Goal: Information Seeking & Learning: Learn about a topic

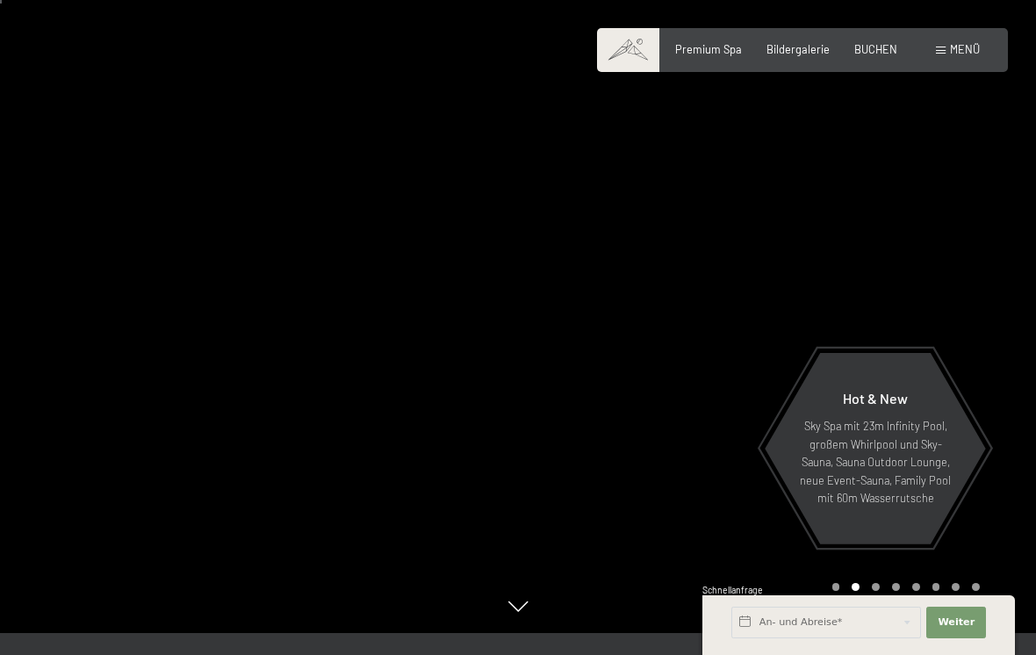
scroll to position [26, 0]
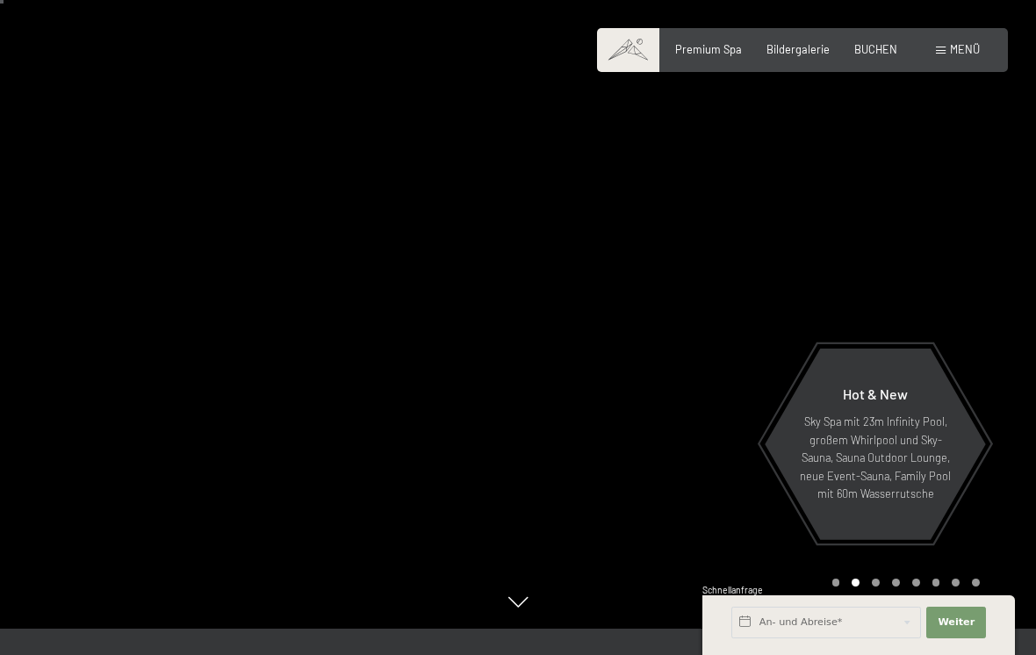
click at [958, 43] on span "Menü" at bounding box center [965, 49] width 30 height 14
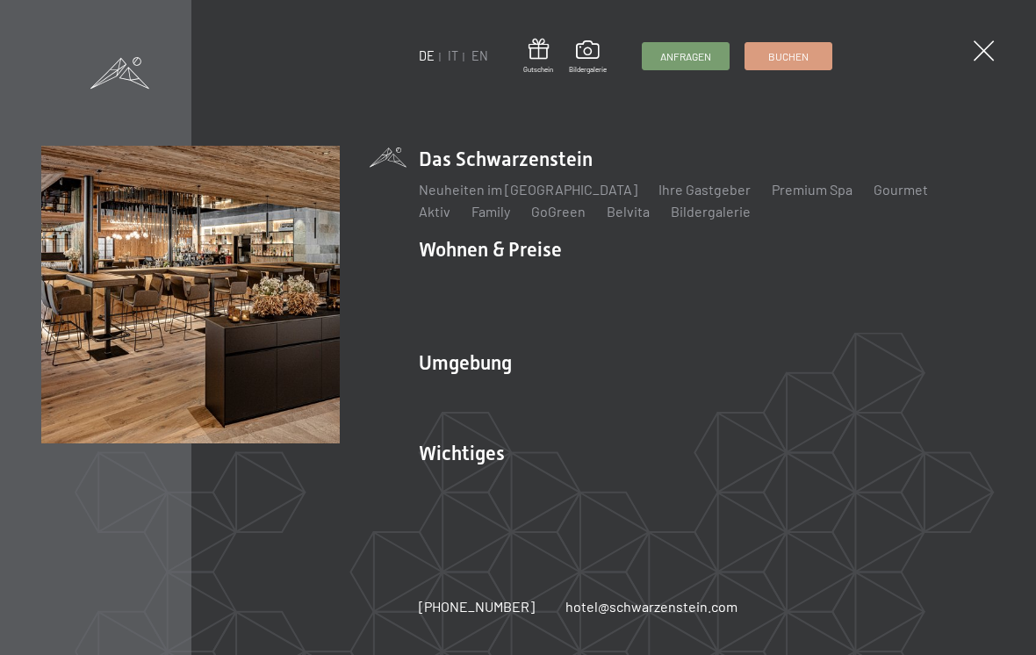
click at [772, 188] on link "Premium Spa" at bounding box center [812, 189] width 81 height 17
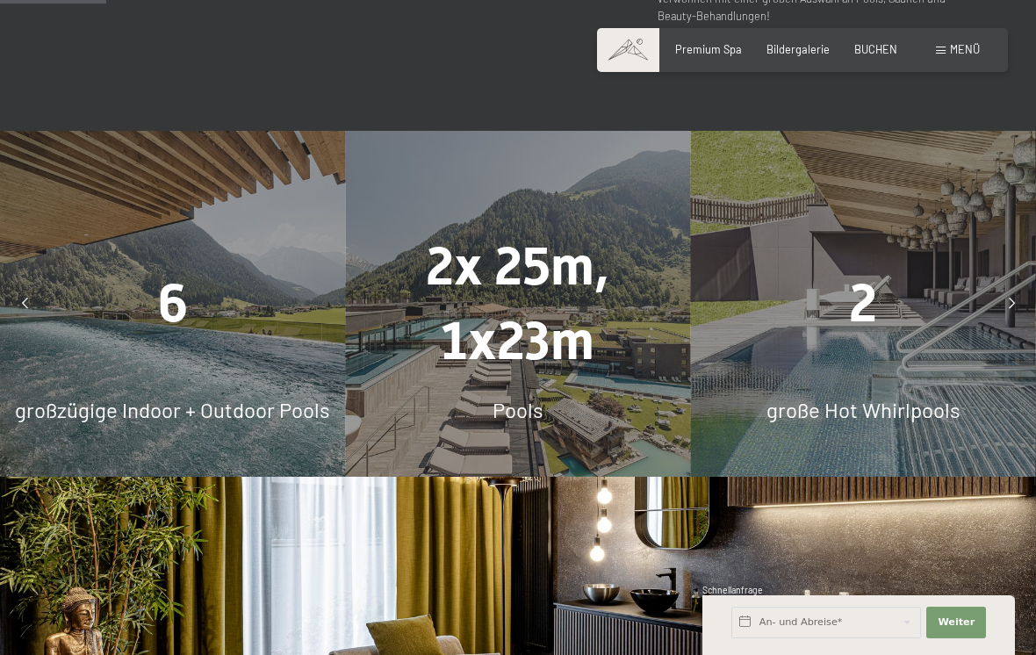
scroll to position [1013, 0]
click at [183, 297] on span "6" at bounding box center [173, 302] width 30 height 61
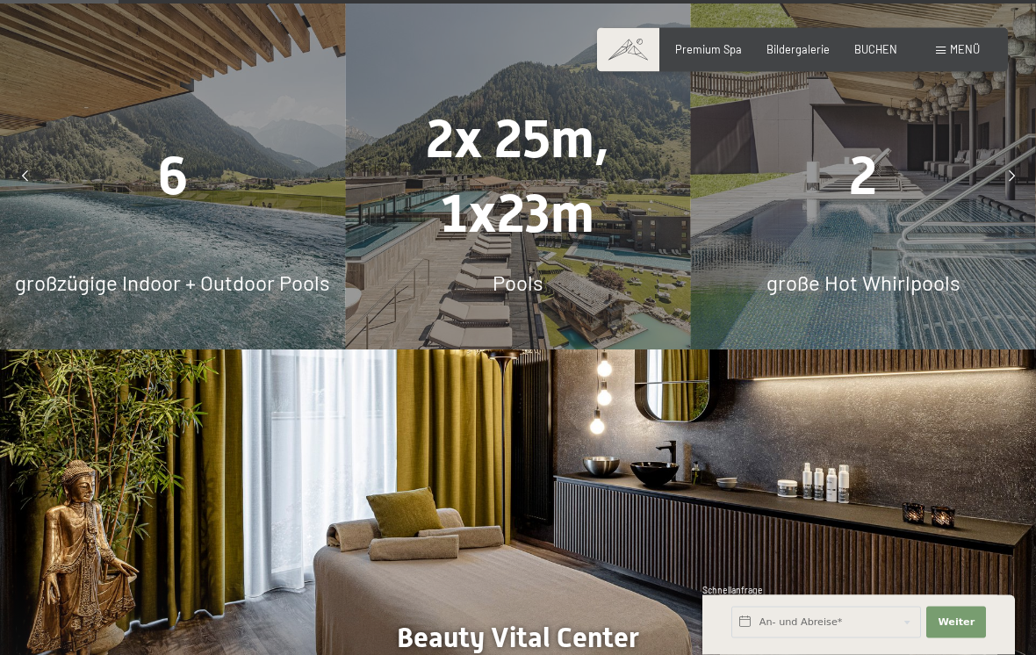
scroll to position [1133, 0]
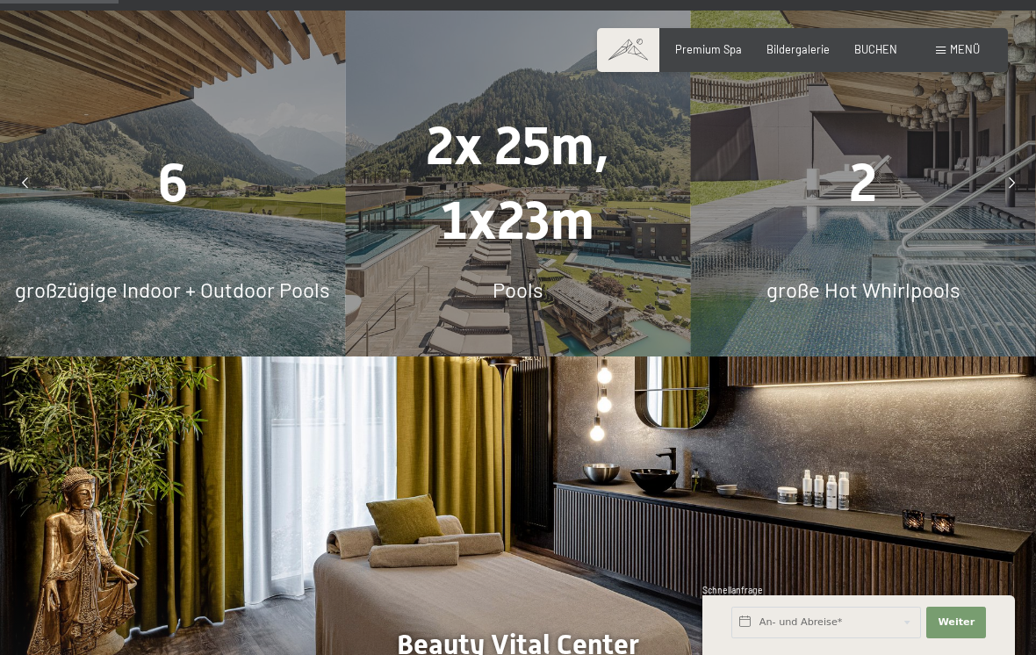
click at [1012, 184] on icon at bounding box center [1012, 183] width 6 height 11
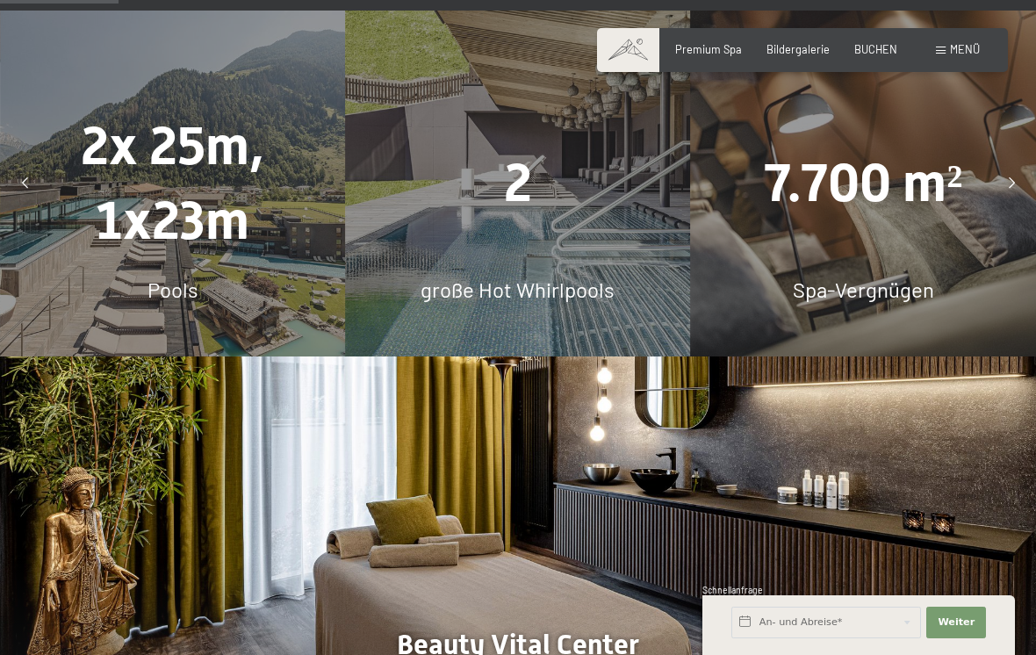
click at [1006, 185] on div at bounding box center [1011, 183] width 35 height 35
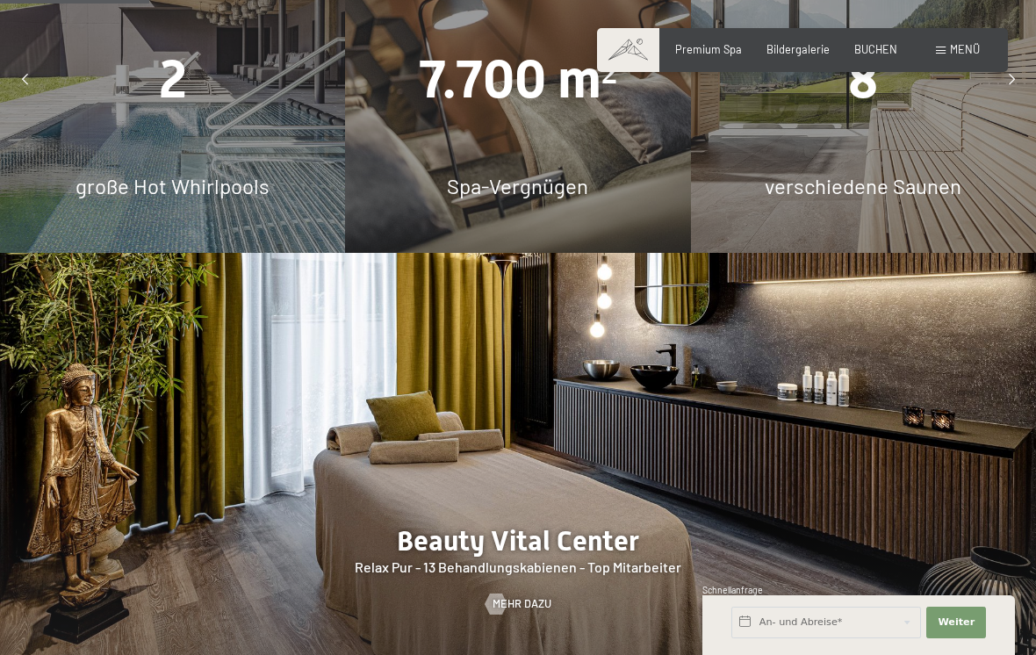
scroll to position [1235, 0]
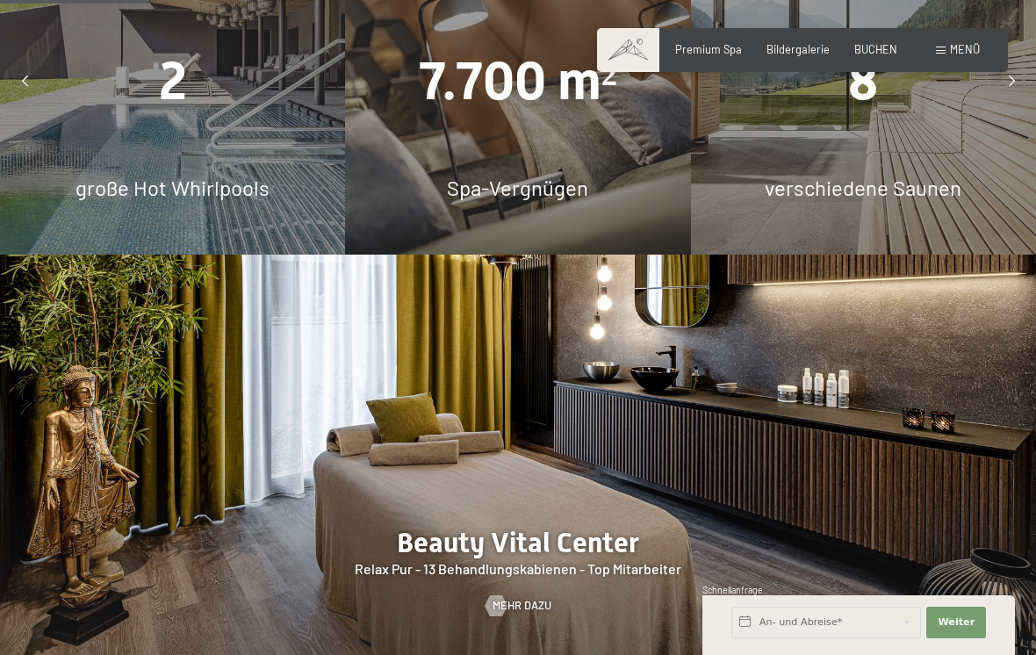
click at [129, 177] on div "große Hot Whirlpools" at bounding box center [172, 188] width 345 height 30
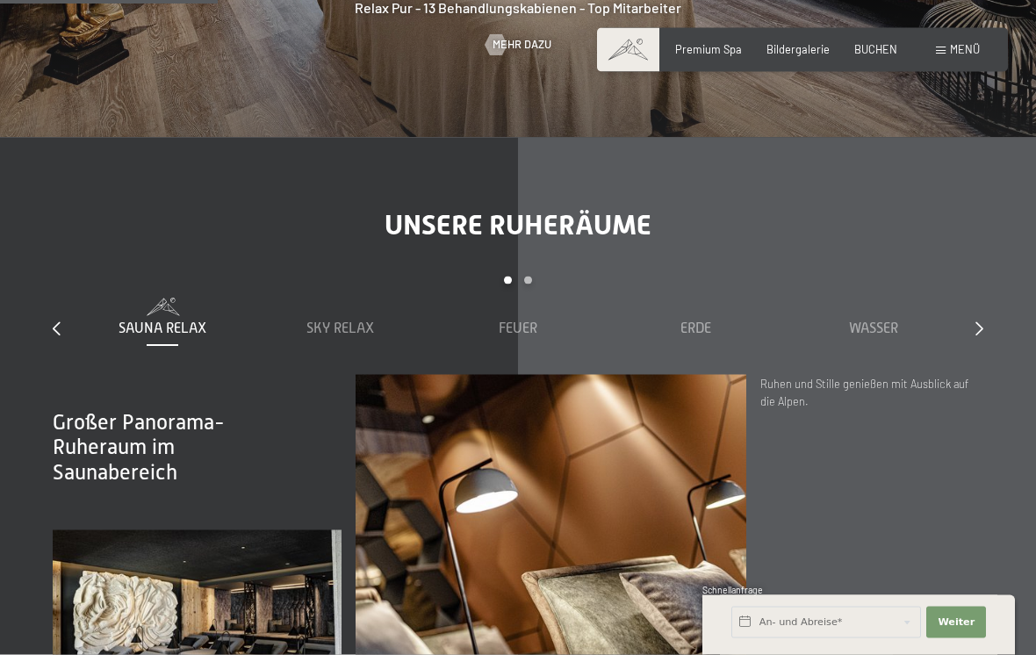
scroll to position [1796, 0]
click at [981, 326] on icon at bounding box center [980, 328] width 8 height 14
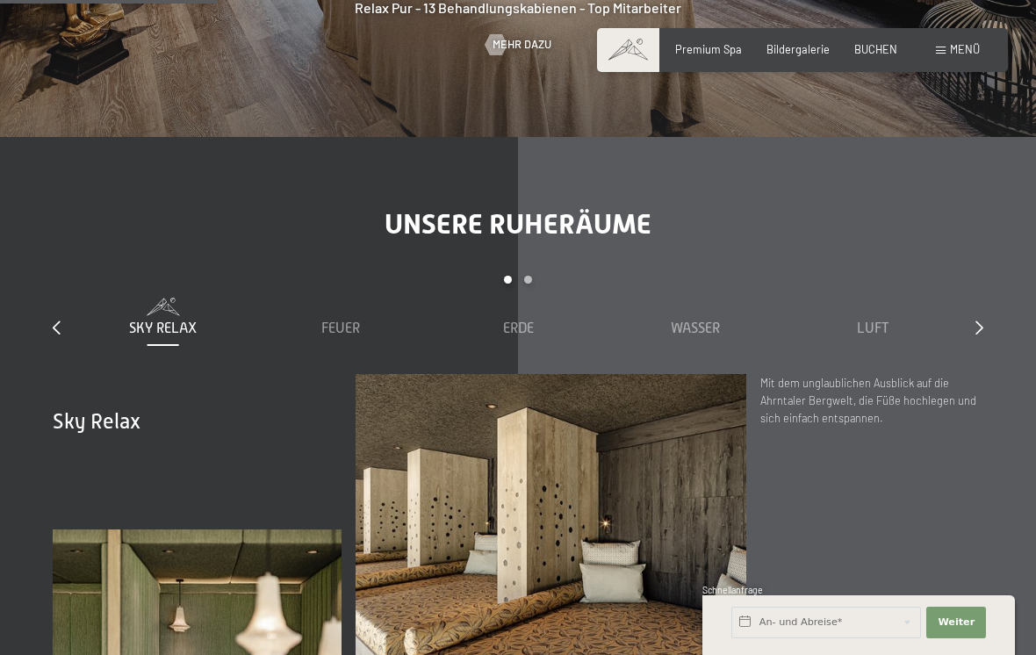
click at [982, 325] on icon at bounding box center [980, 328] width 8 height 14
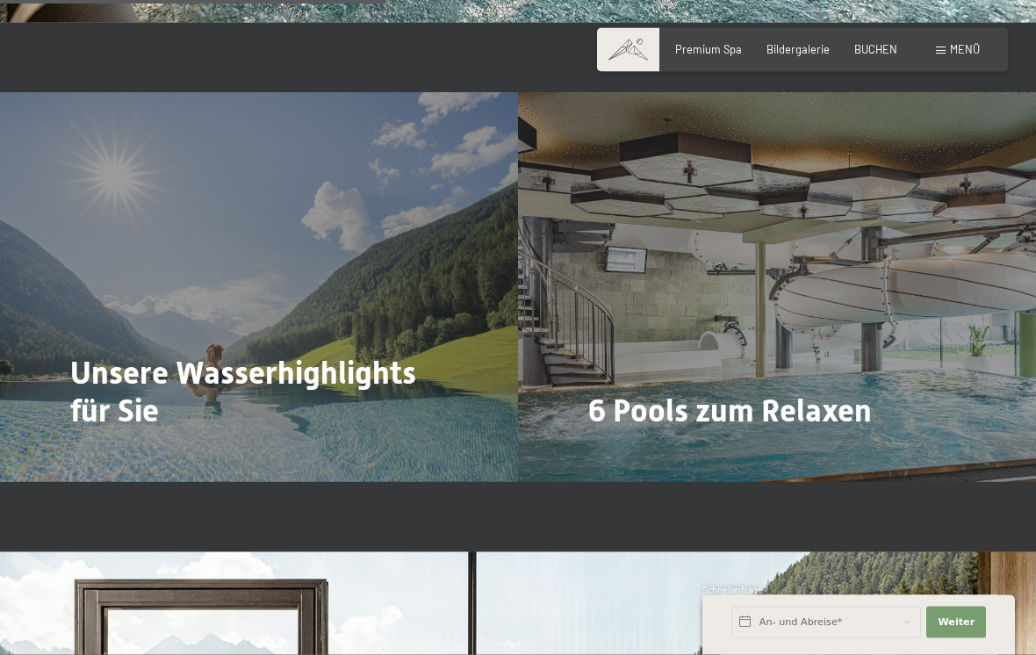
scroll to position [3192, 0]
click at [107, 400] on div "Unsere Wasserhighlights für Sie Mehr dazu" at bounding box center [259, 286] width 518 height 389
click at [112, 451] on span "Mehr dazu" at bounding box center [106, 459] width 59 height 16
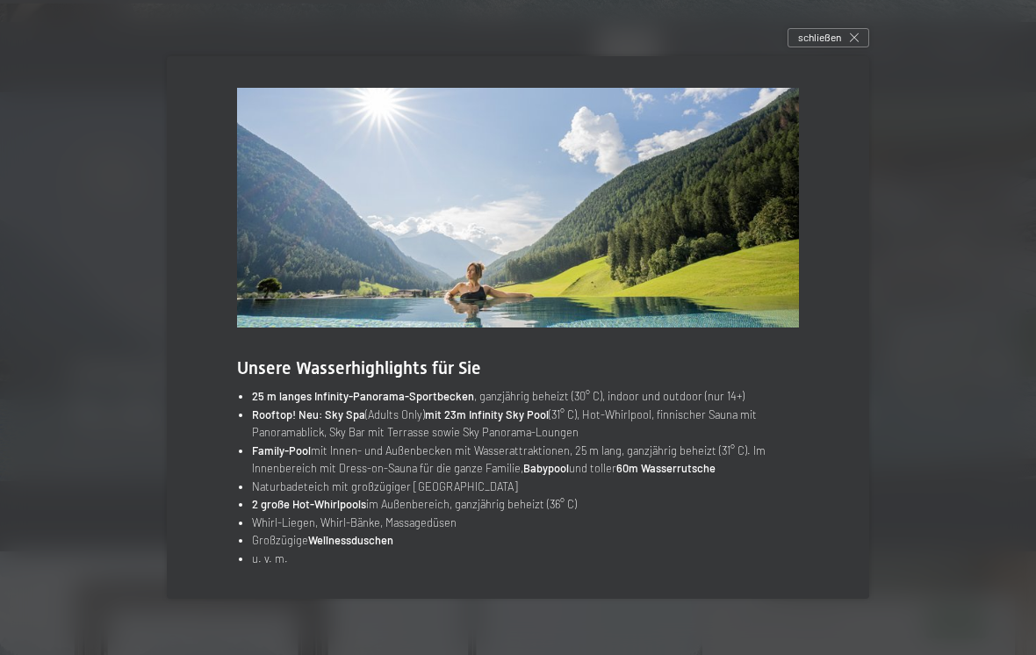
click at [847, 46] on div "schließen" at bounding box center [829, 37] width 82 height 19
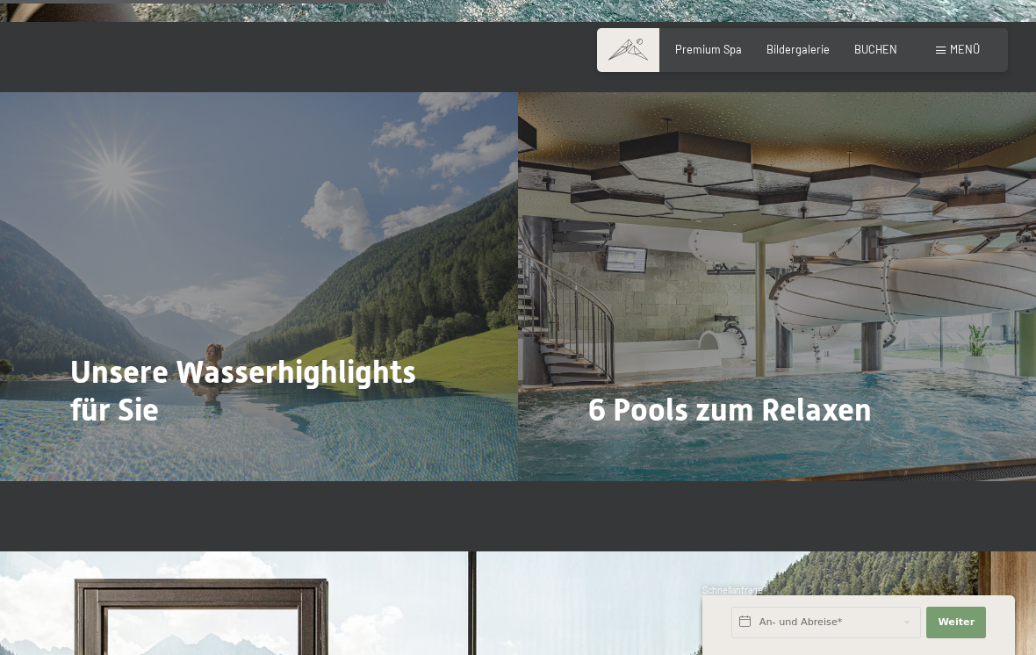
click at [650, 451] on div "Mehr dazu" at bounding box center [621, 459] width 66 height 16
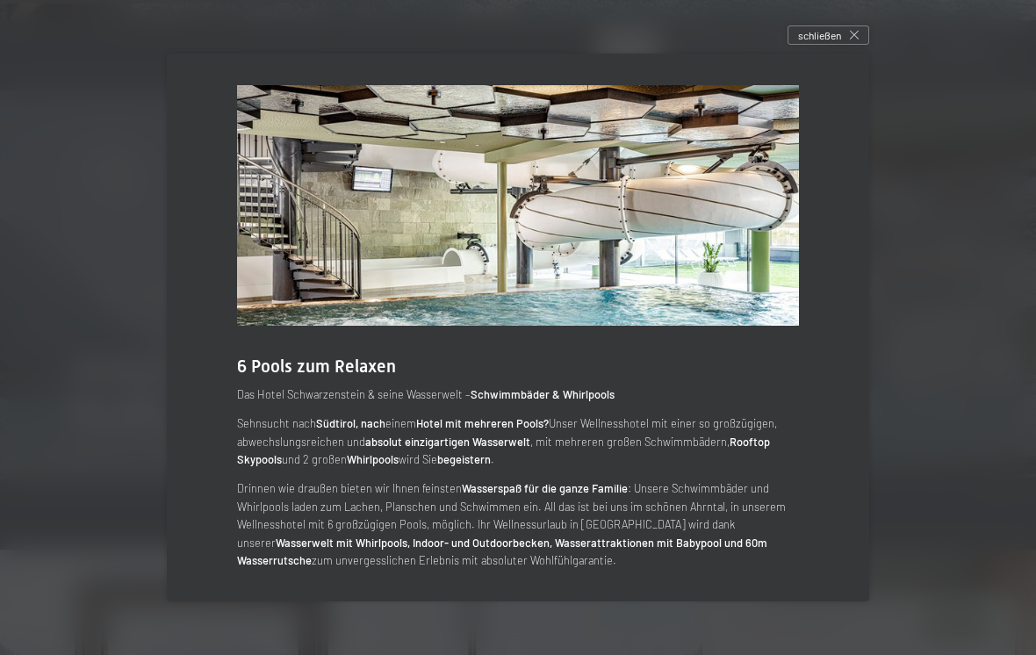
scroll to position [3185, 0]
click at [826, 43] on span "schließen" at bounding box center [819, 35] width 43 height 15
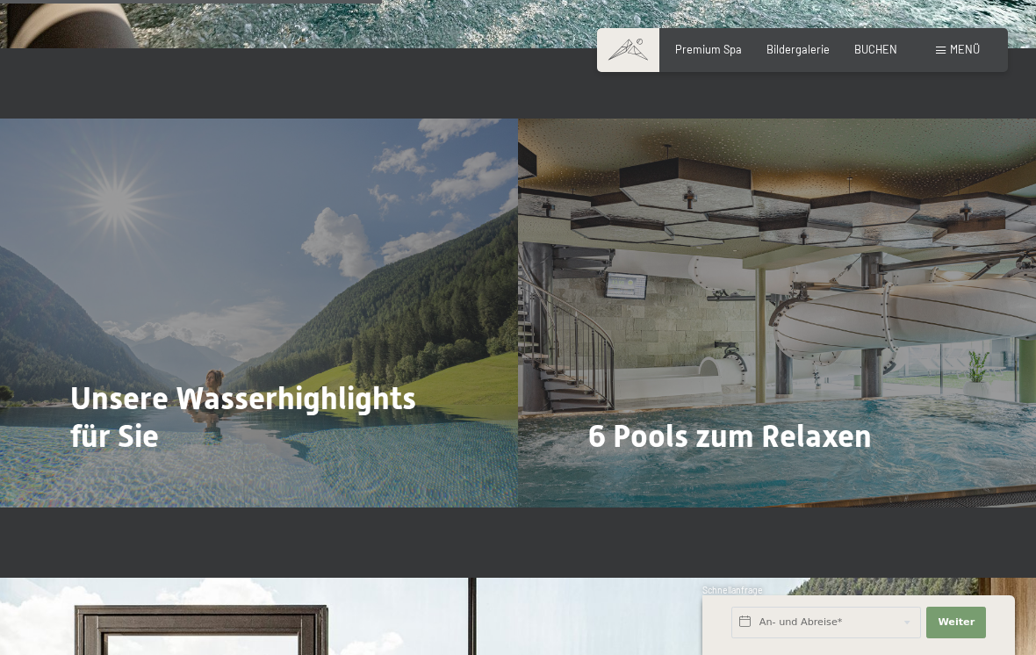
scroll to position [3159, 0]
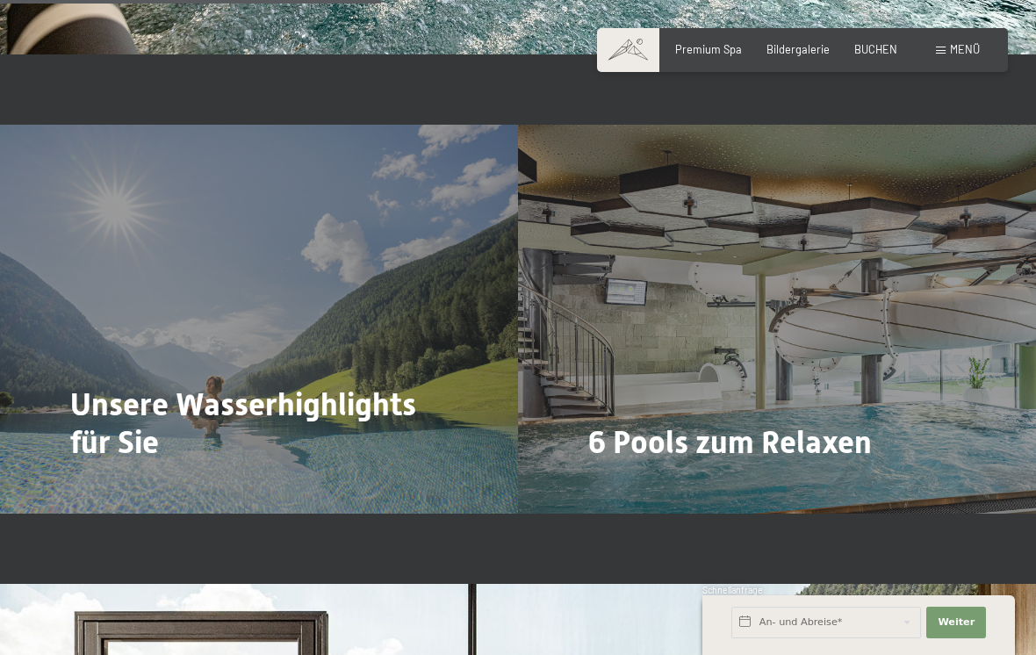
click at [958, 43] on span "Menü" at bounding box center [965, 49] width 30 height 14
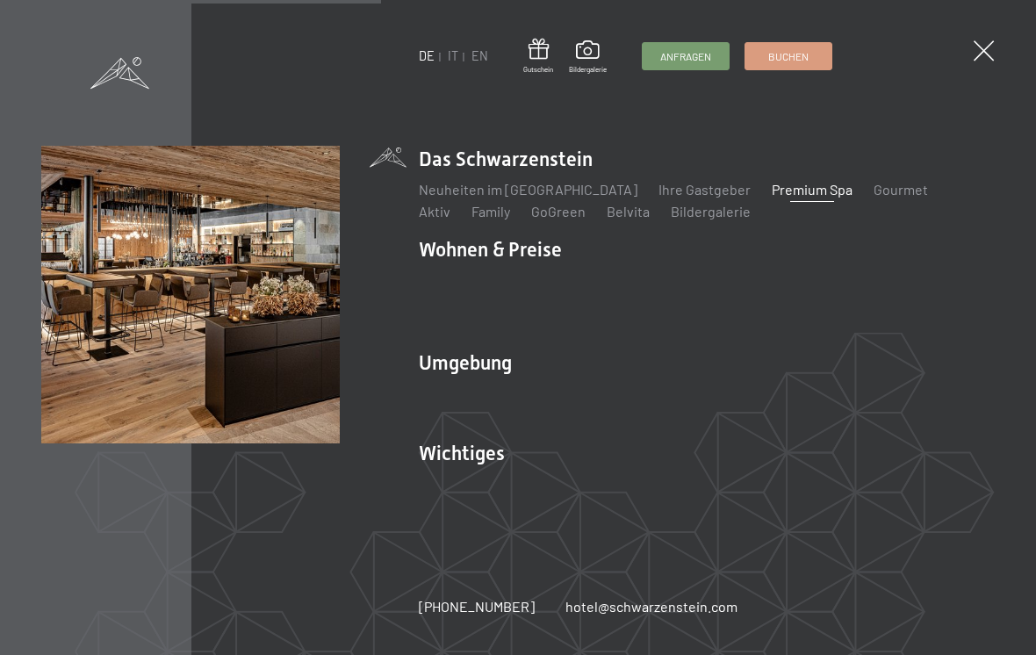
click at [874, 187] on link "Gourmet" at bounding box center [901, 189] width 54 height 17
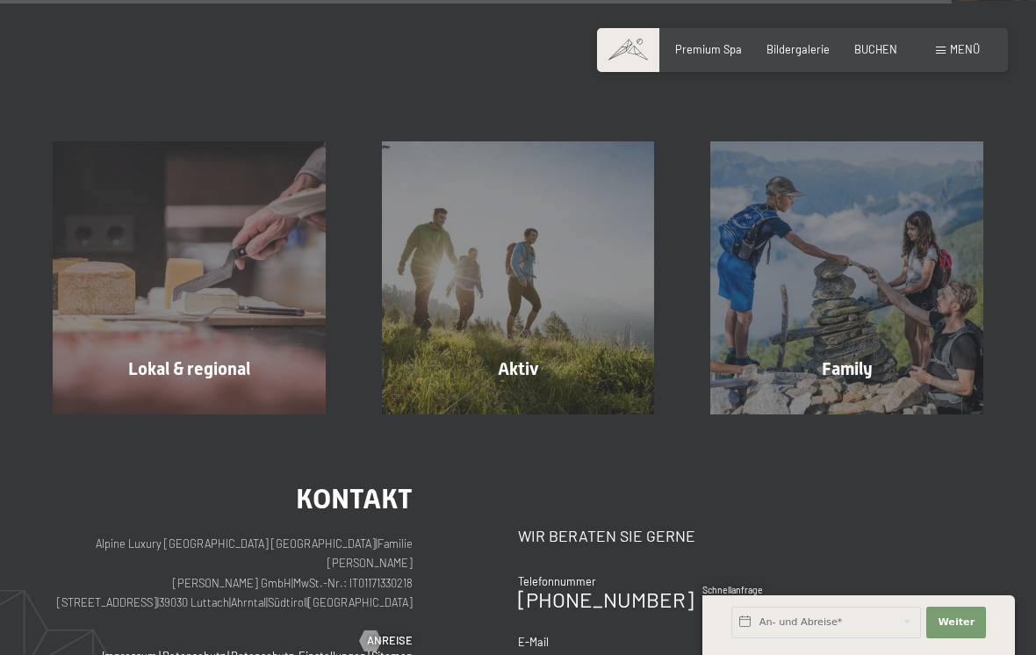
scroll to position [4641, 0]
click at [962, 42] on div "Buchen Anfragen Premium Spa Bildergalerie BUCHEN Menü DE IT EN Gutschein Bilder…" at bounding box center [802, 50] width 355 height 16
click at [964, 47] on span "Menü" at bounding box center [965, 49] width 30 height 14
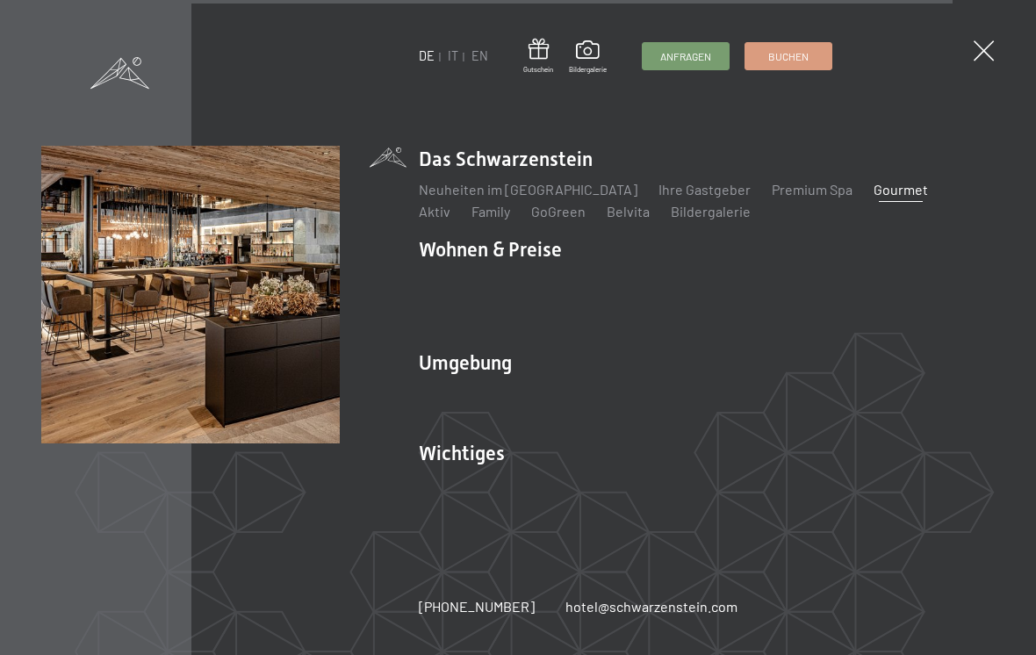
click at [790, 198] on link "Premium Spa" at bounding box center [812, 189] width 81 height 17
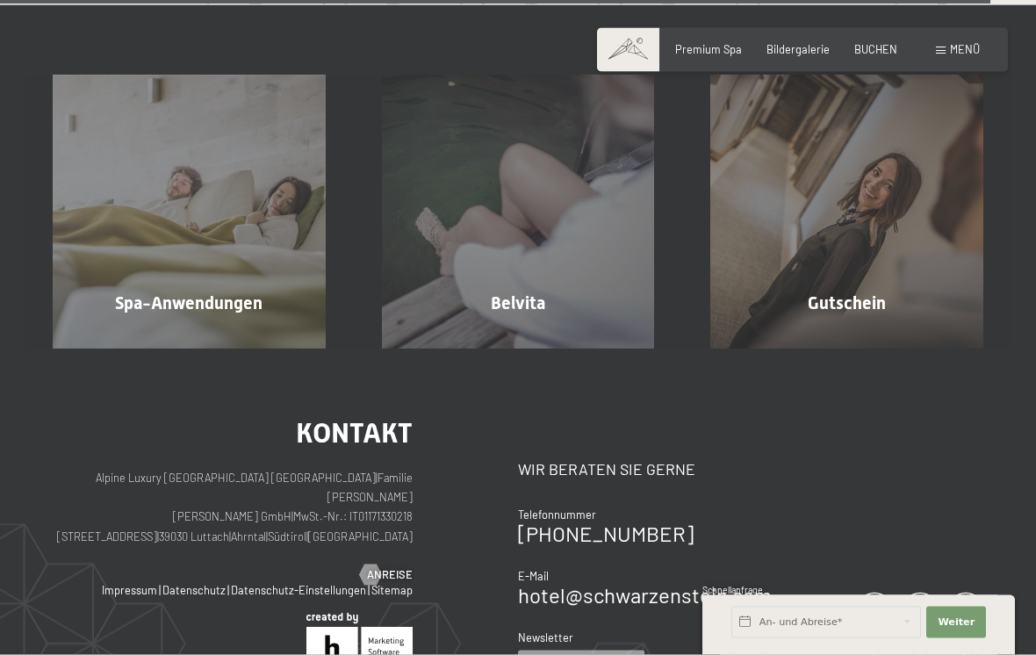
scroll to position [8183, 0]
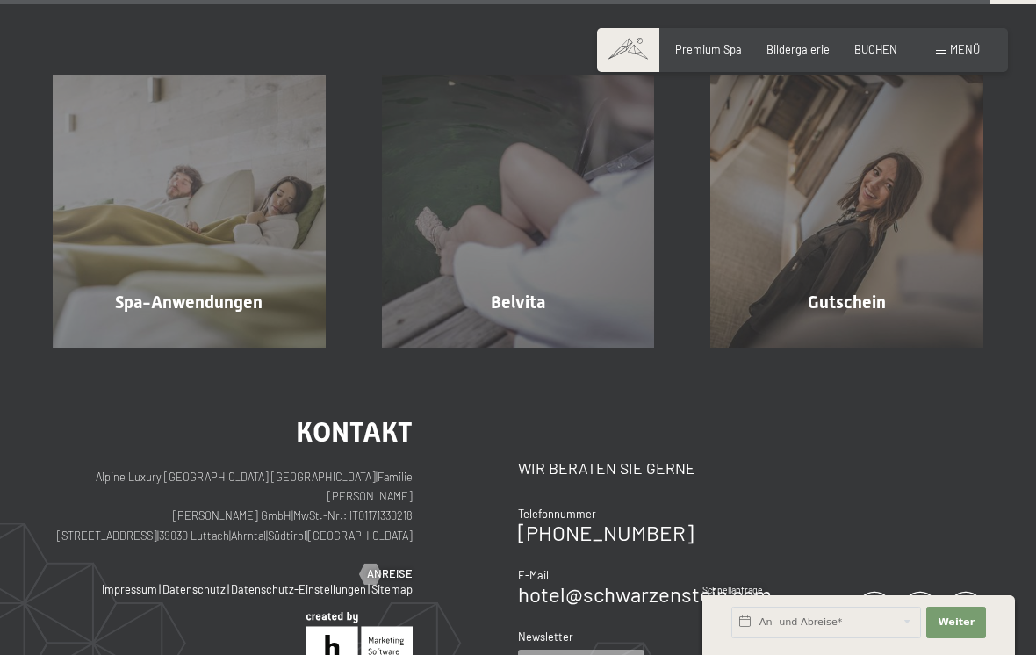
click at [159, 292] on span "Spa-Anwendungen" at bounding box center [189, 302] width 148 height 21
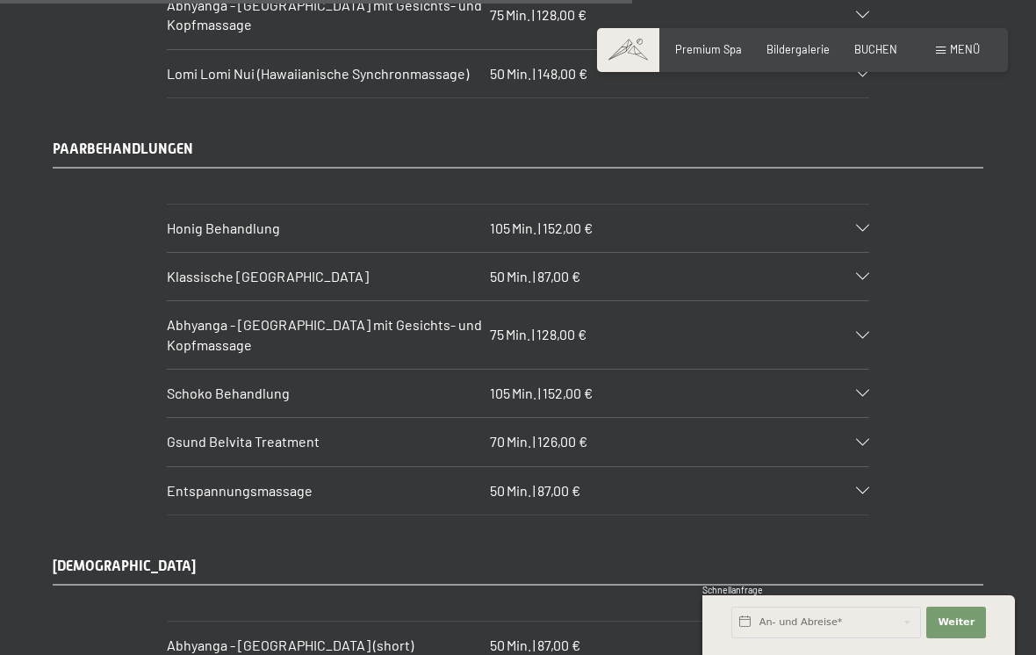
scroll to position [6748, 0]
click at [855, 254] on div "Klassische Ganzkörpermassage 50 Min. | 87,00 €" at bounding box center [518, 277] width 703 height 47
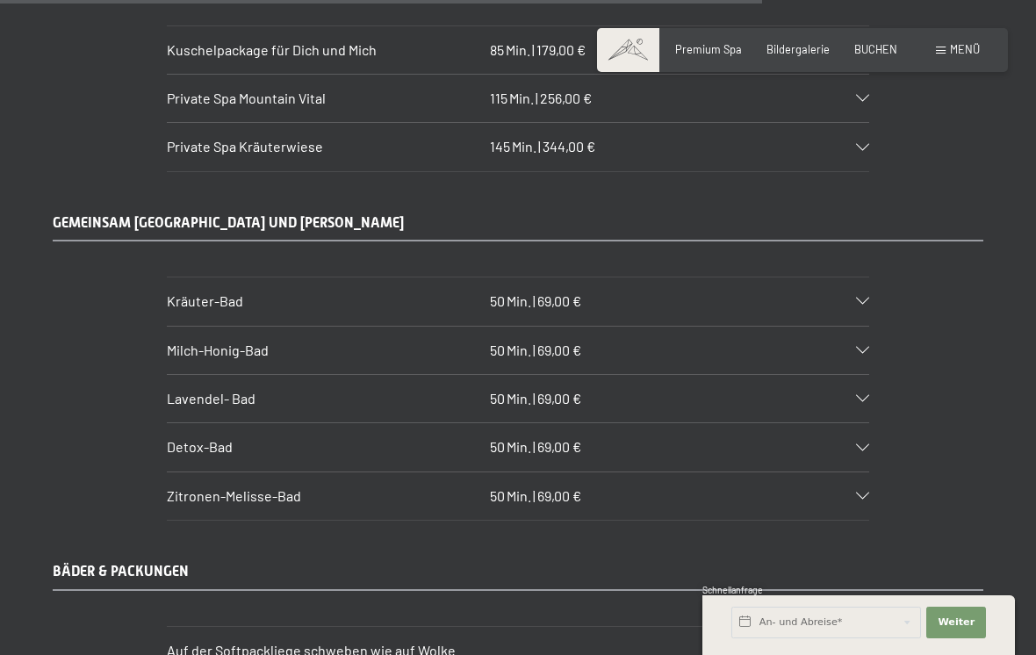
scroll to position [8331, 0]
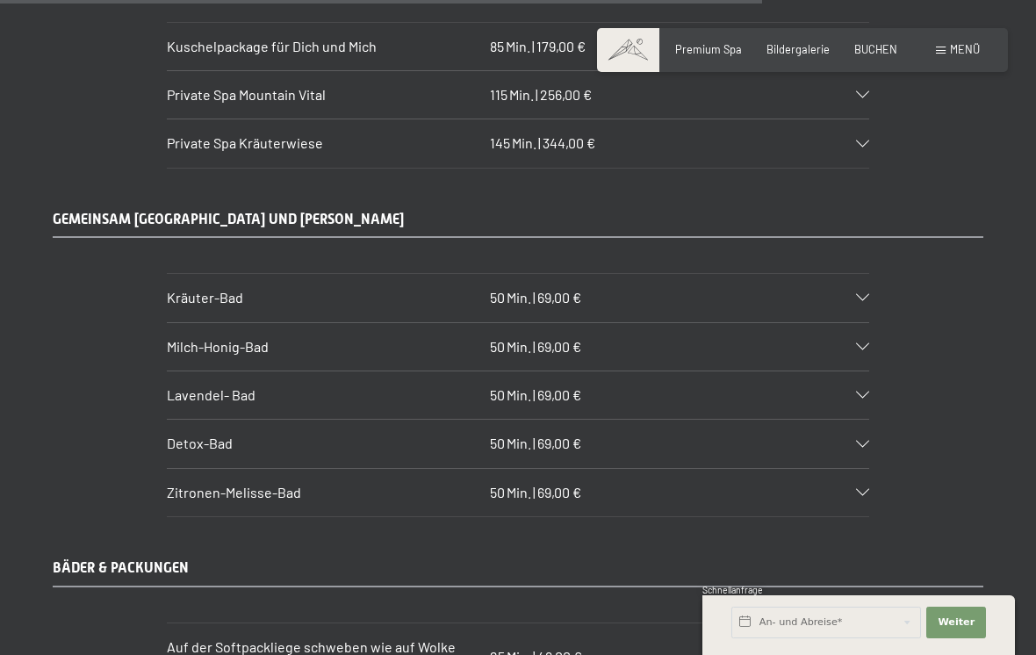
click at [859, 489] on icon at bounding box center [862, 492] width 13 height 7
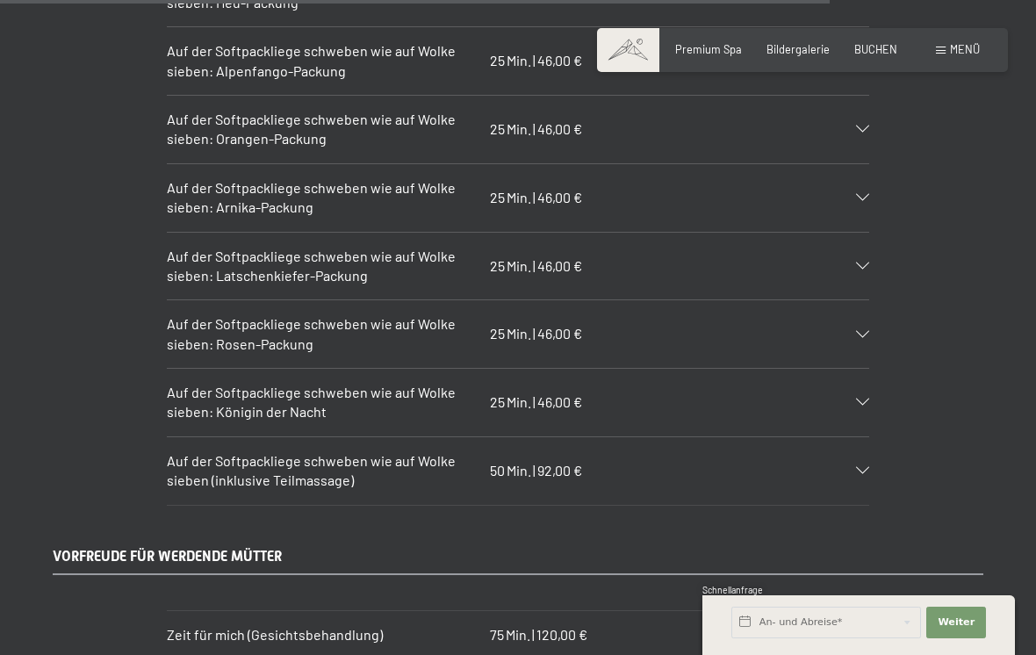
scroll to position [9066, 0]
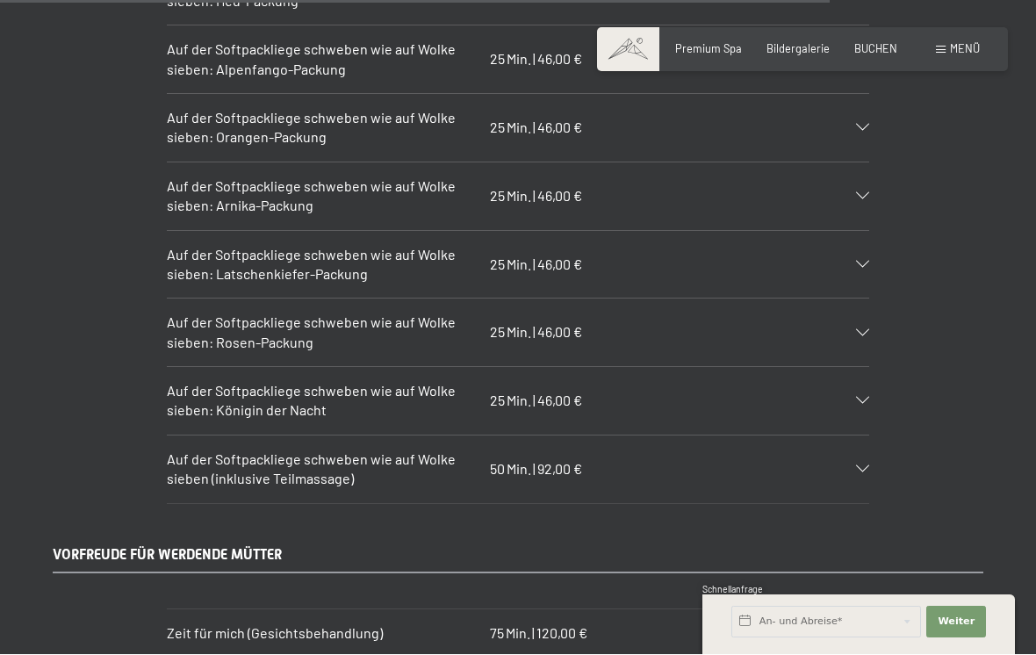
click at [848, 398] on div at bounding box center [854, 401] width 31 height 7
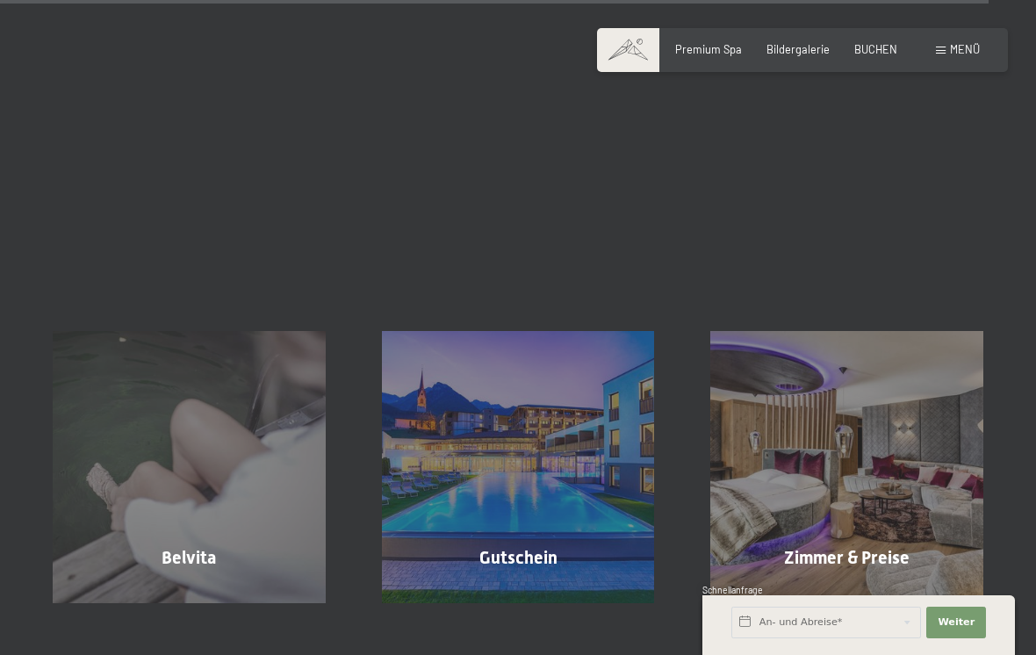
scroll to position [10885, 0]
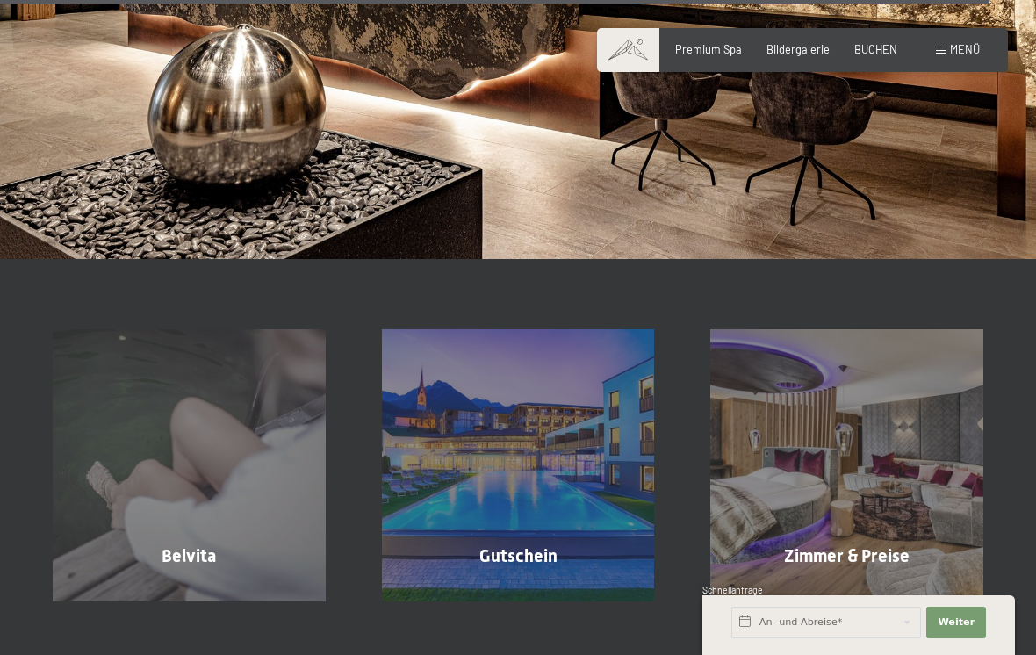
click at [180, 377] on div "Belvita Mehr erfahren" at bounding box center [189, 465] width 329 height 273
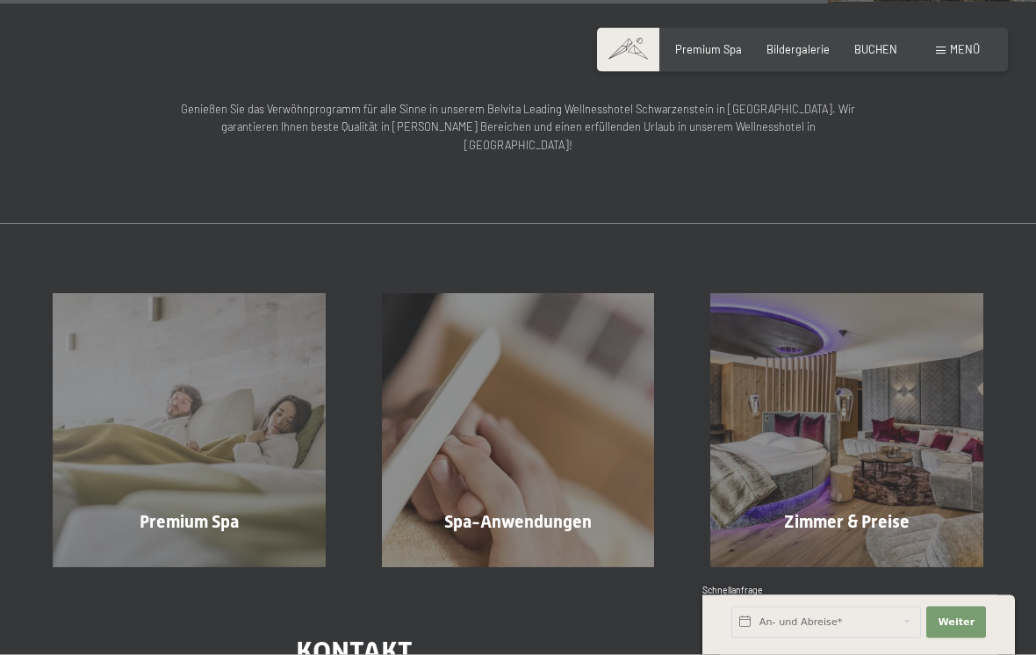
scroll to position [1927, 0]
click at [955, 47] on span "Menü" at bounding box center [965, 49] width 30 height 14
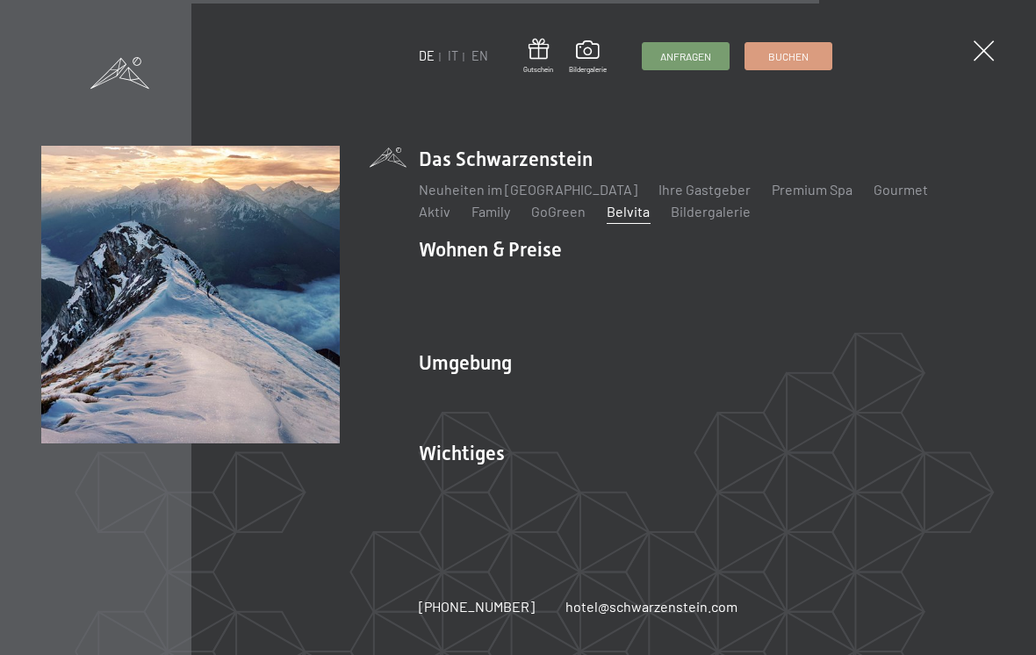
click at [647, 412] on link "Shopping" at bounding box center [654, 416] width 59 height 17
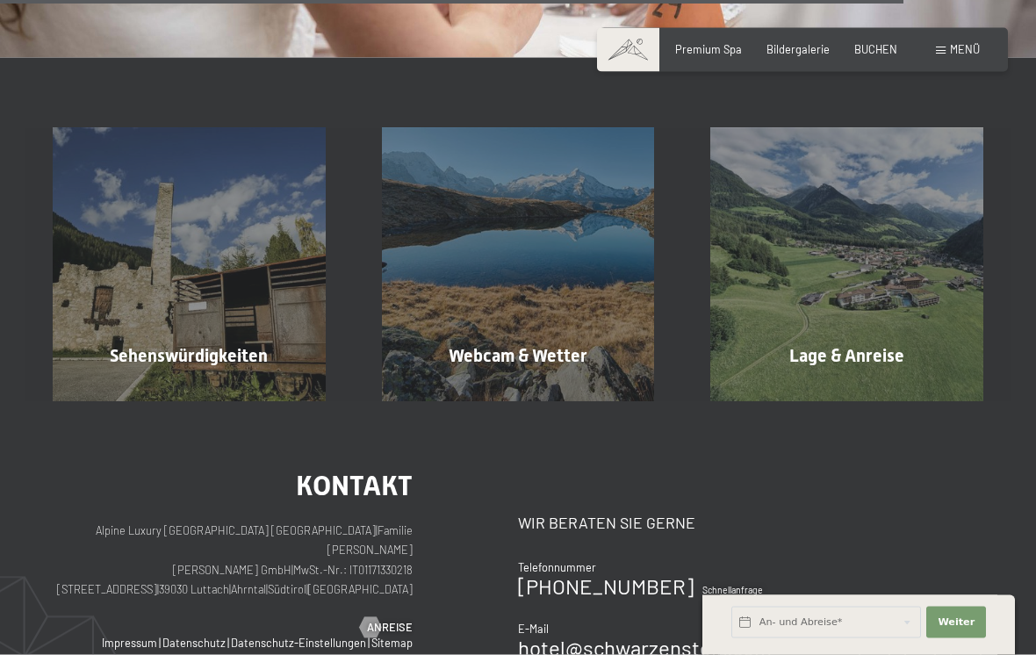
scroll to position [2402, 0]
click at [588, 344] on span "Webcam & Wetter" at bounding box center [518, 354] width 139 height 21
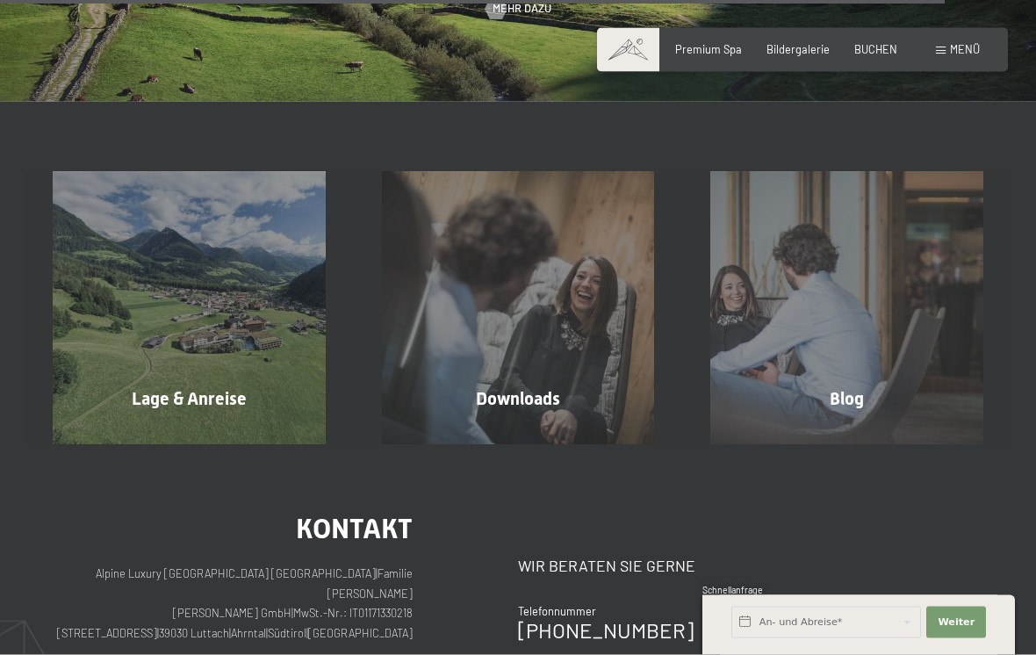
scroll to position [4461, 0]
click at [571, 386] on div "Downloads Mehr erfahren" at bounding box center [518, 307] width 329 height 273
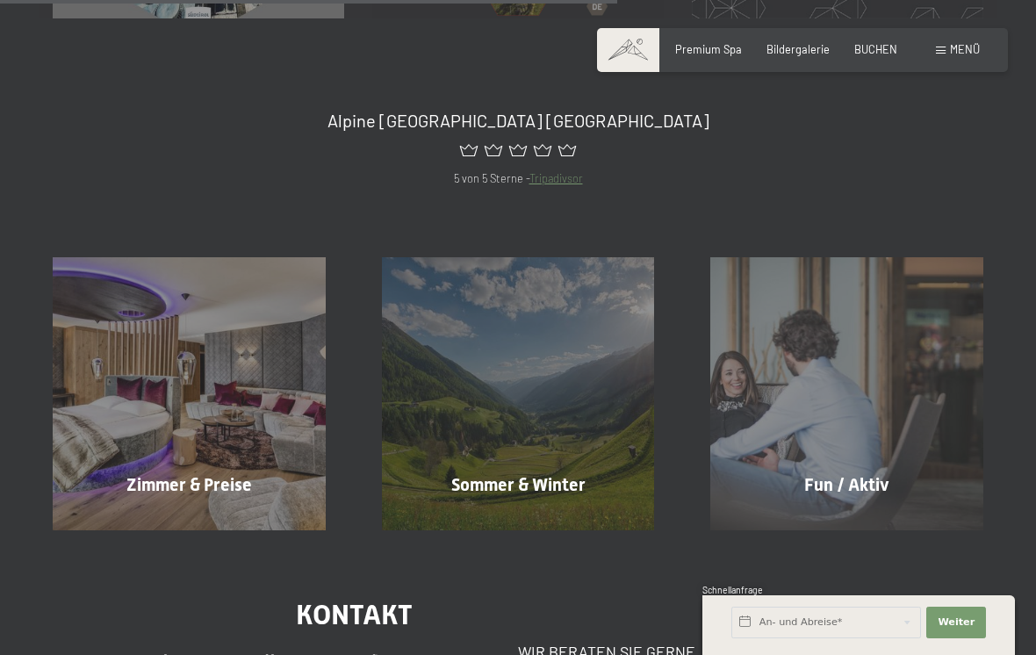
scroll to position [766, 0]
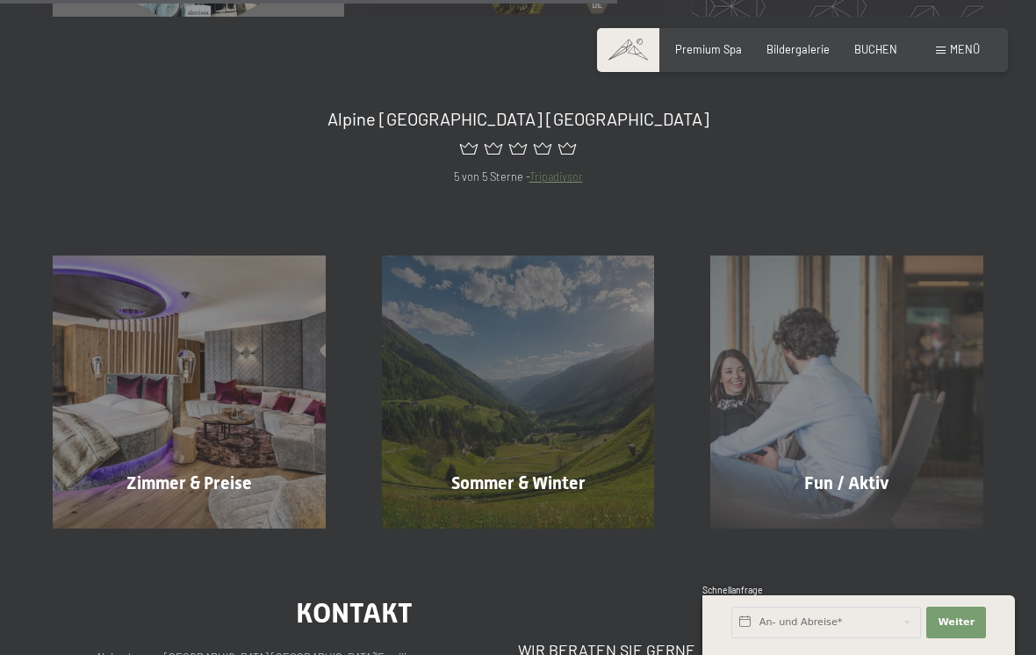
click at [956, 479] on div "Fun / Aktiv Mehr erfahren" at bounding box center [846, 392] width 329 height 273
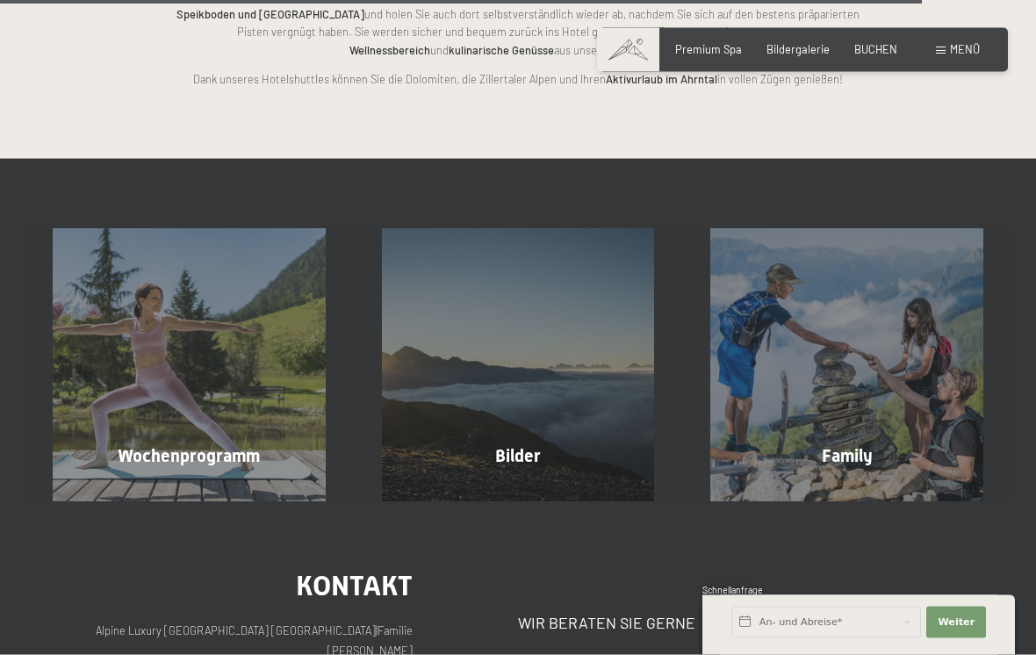
scroll to position [3336, 0]
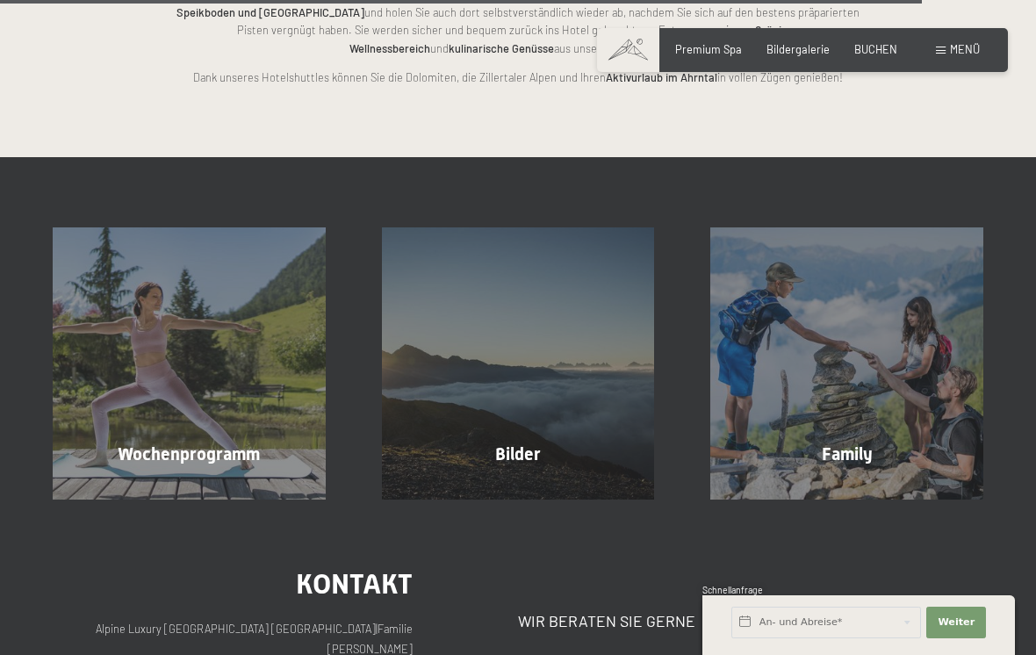
click at [600, 369] on div "Bilder Mehr erfahren" at bounding box center [518, 363] width 329 height 273
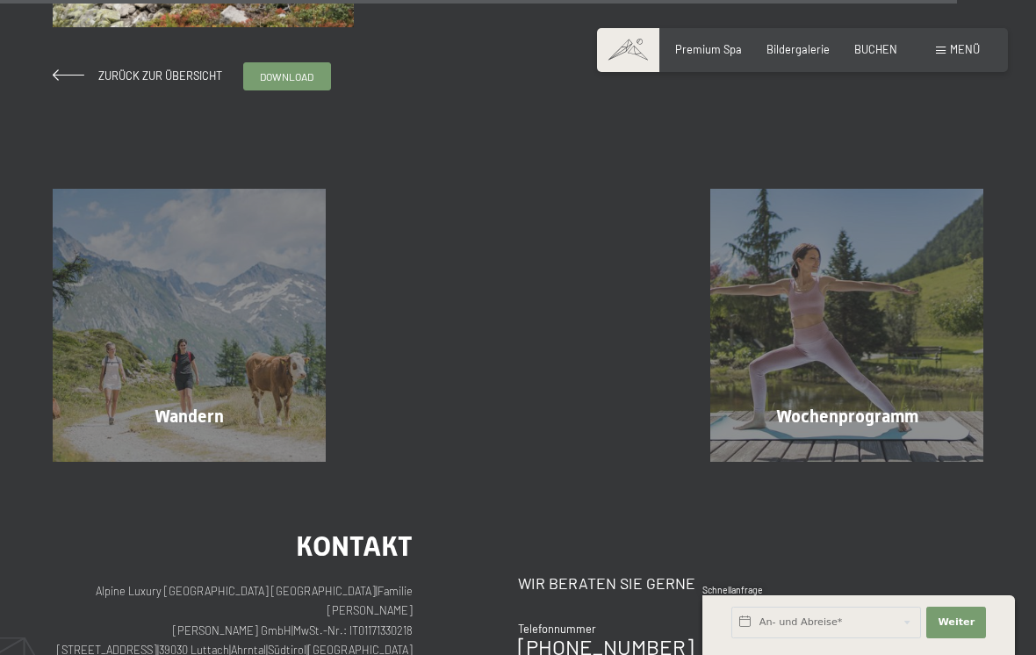
scroll to position [5527, 0]
click at [177, 445] on span "Mehr erfahren" at bounding box center [192, 453] width 87 height 16
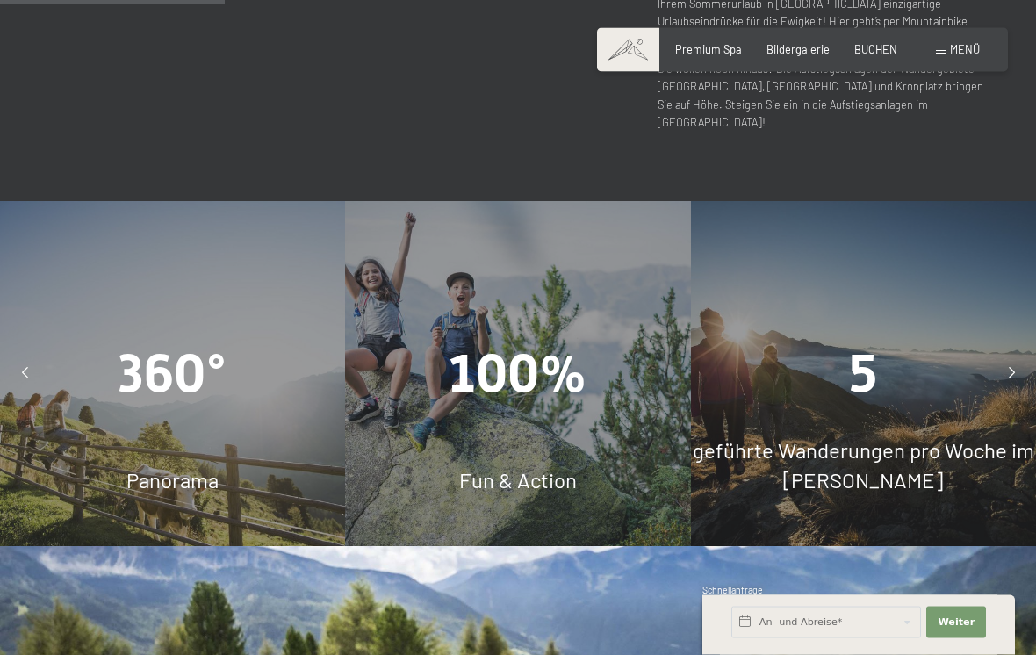
scroll to position [1270, 0]
click at [143, 330] on div "360° Panorama" at bounding box center [172, 373] width 345 height 345
click at [192, 467] on span "Panorama" at bounding box center [172, 479] width 92 height 25
click at [1021, 357] on div at bounding box center [1011, 374] width 35 height 35
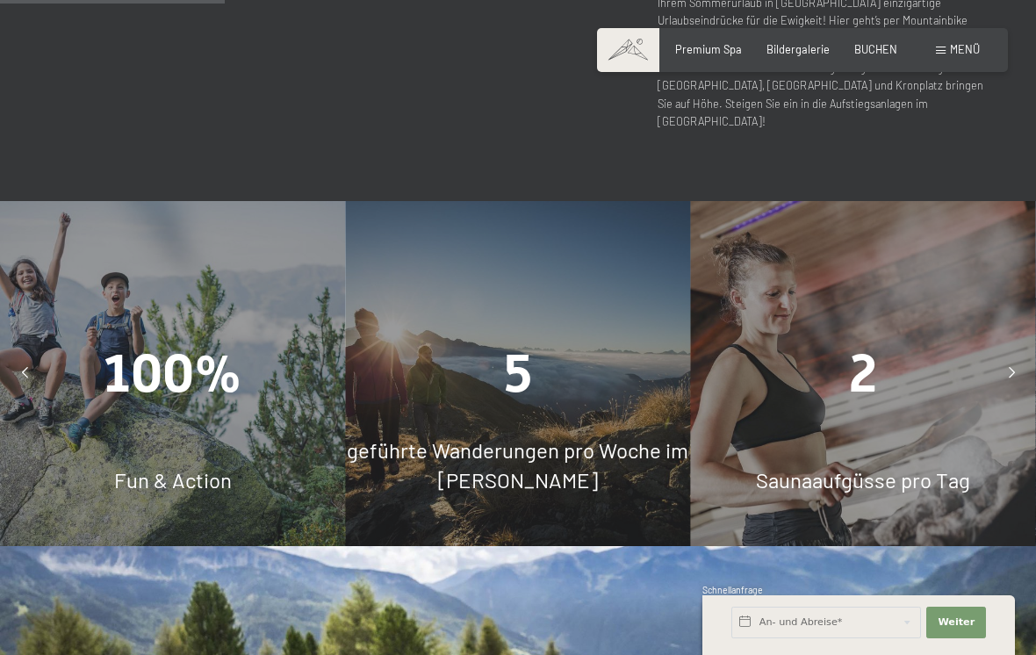
click at [1019, 357] on div at bounding box center [1011, 374] width 35 height 35
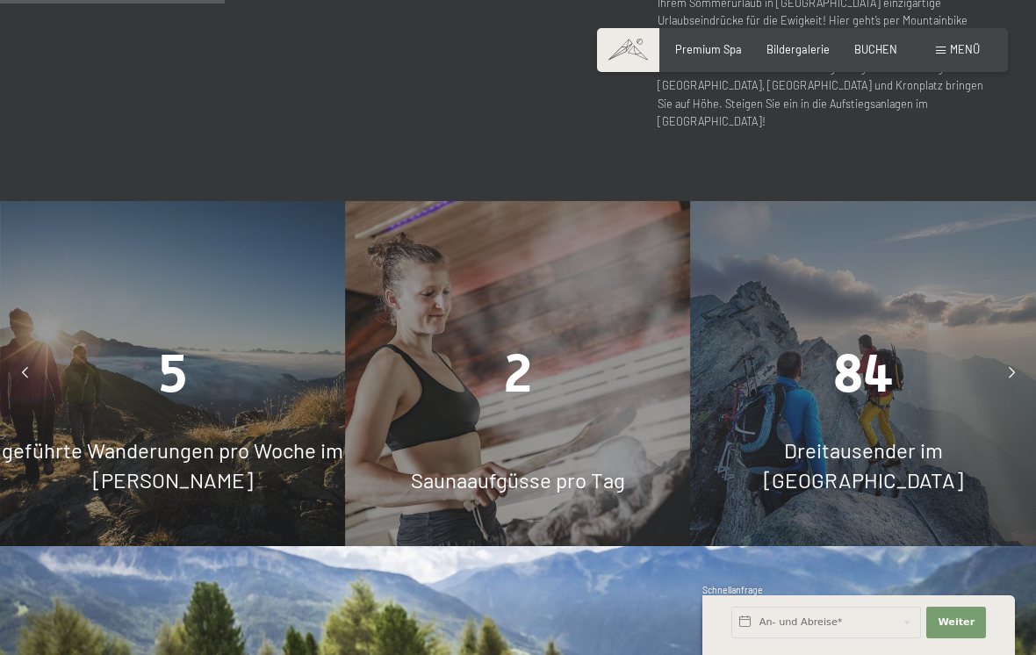
click at [1022, 357] on div at bounding box center [1011, 374] width 35 height 35
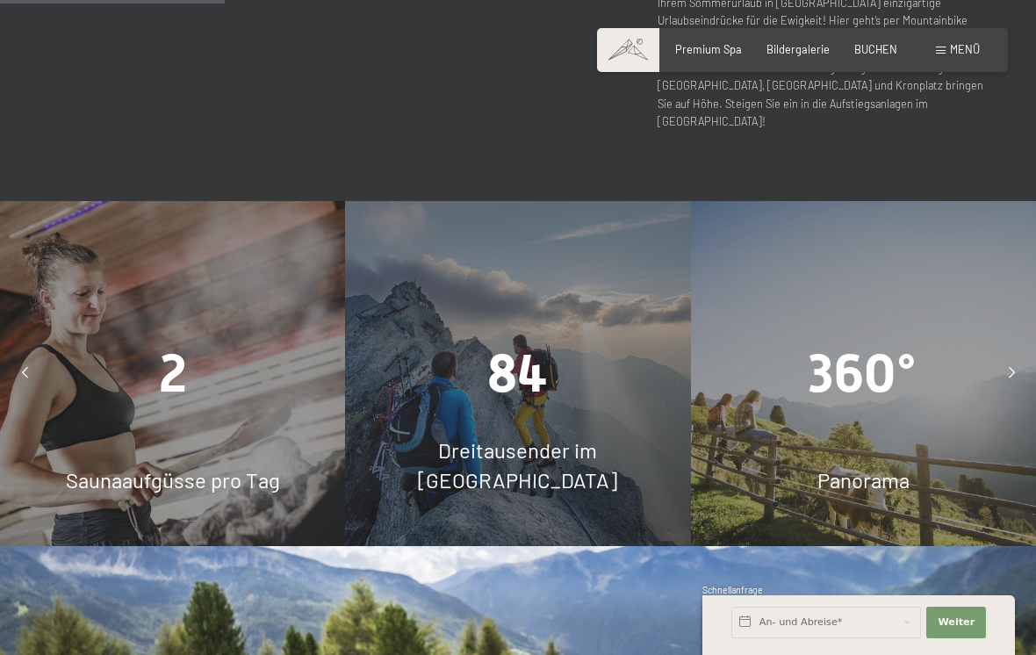
click at [890, 467] on span "Panorama" at bounding box center [864, 479] width 92 height 25
click at [880, 343] on span "360°" at bounding box center [863, 373] width 109 height 61
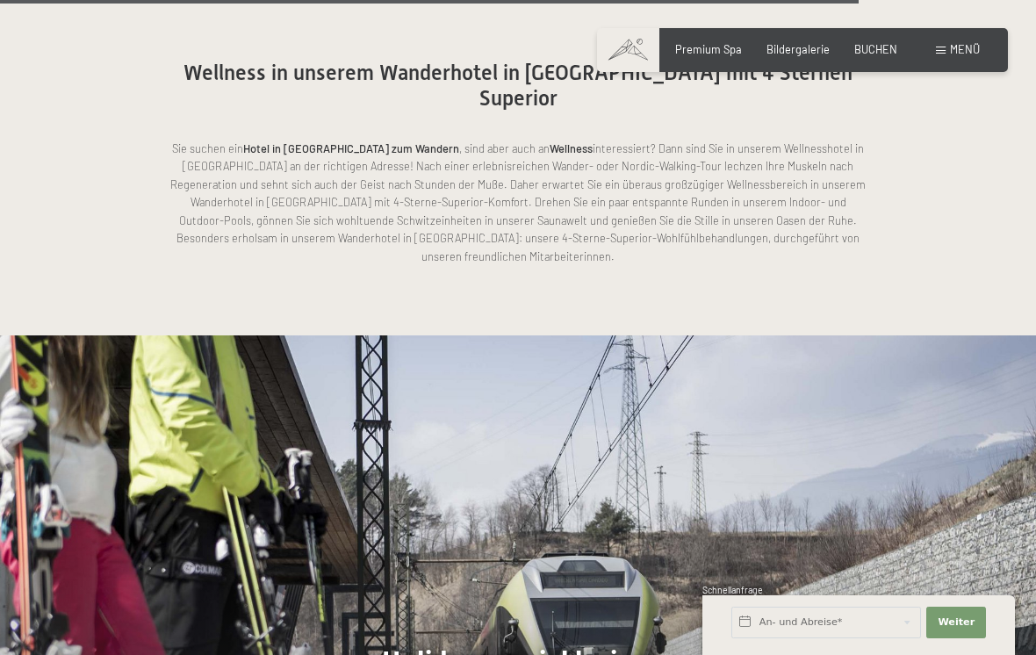
scroll to position [4544, 0]
